Goal: Task Accomplishment & Management: Manage account settings

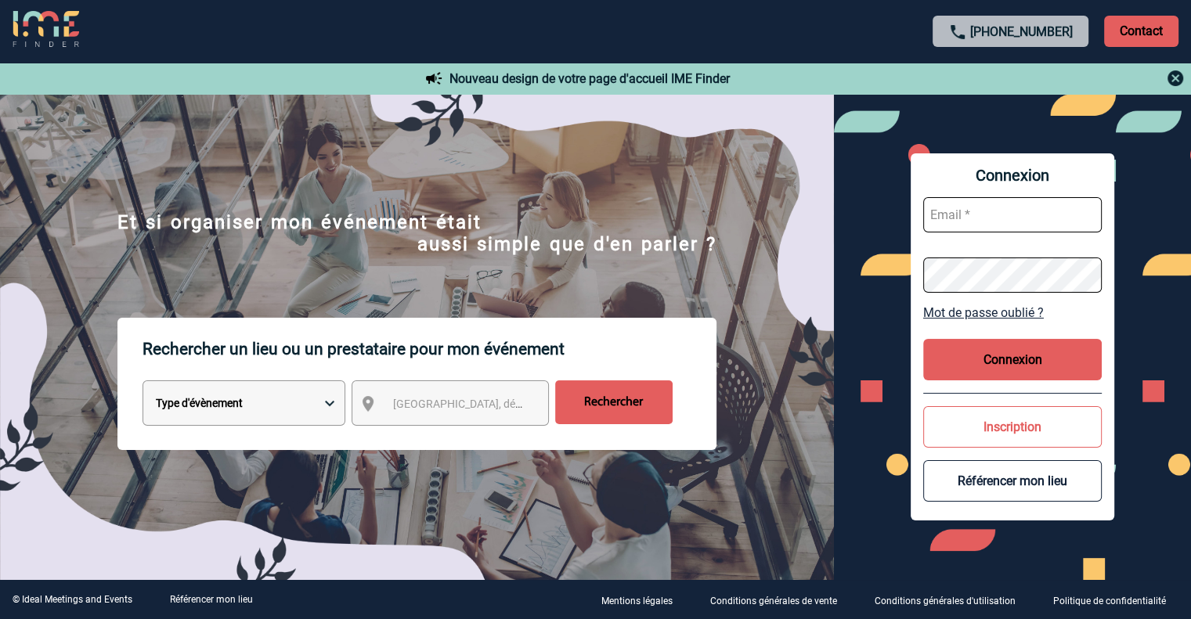
click at [1003, 219] on input "text" at bounding box center [1012, 214] width 179 height 35
click at [961, 212] on input "text" at bounding box center [1012, 214] width 179 height 35
type input "[EMAIL_ADDRESS][DOMAIN_NAME]"
click at [885, 198] on div "Connexion [EMAIL_ADDRESS][DOMAIN_NAME] Mot de passe oublié ? Connexion Inscript…" at bounding box center [1012, 337] width 357 height 486
click at [1034, 362] on button "Connexion" at bounding box center [1012, 359] width 179 height 41
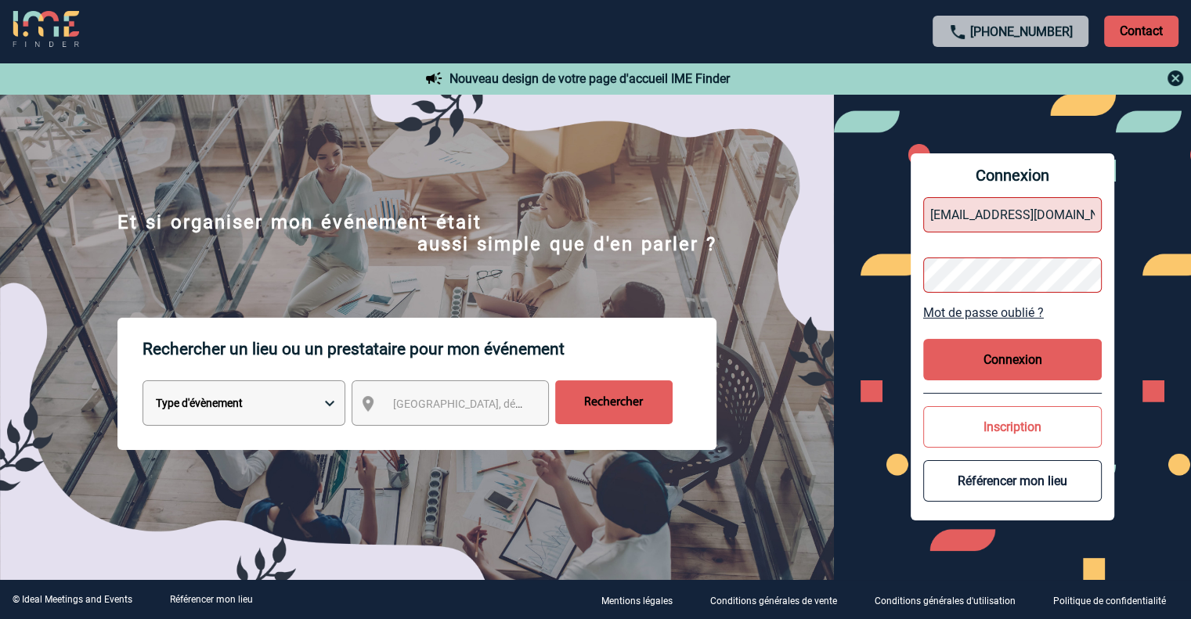
click at [860, 270] on div "Connexion [EMAIL_ADDRESS][DOMAIN_NAME] Mot de passe oublié ? Connexion Inscript…" at bounding box center [1012, 337] width 357 height 486
